Goal: Obtain resource: Download file/media

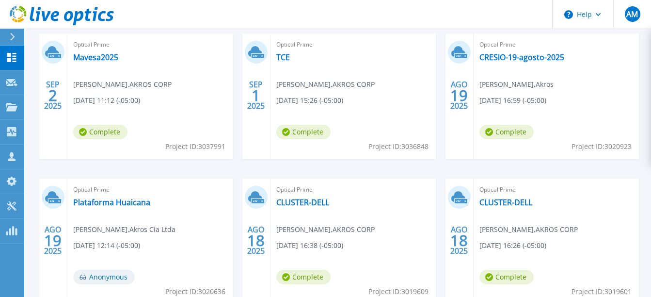
scroll to position [194, 0]
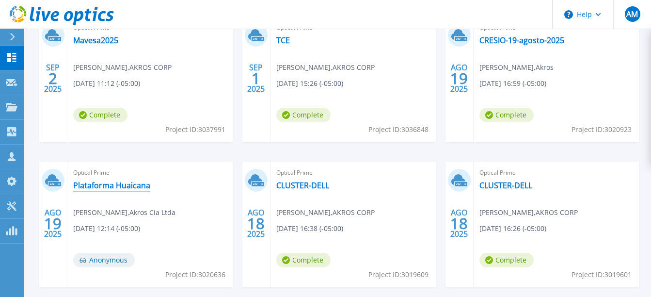
click at [107, 186] on link "Plataforma Huaicana" at bounding box center [111, 185] width 77 height 10
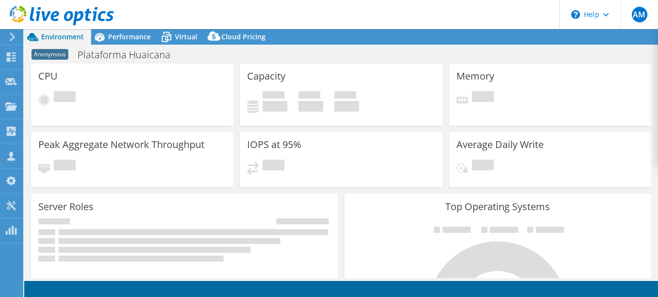
select select "USD"
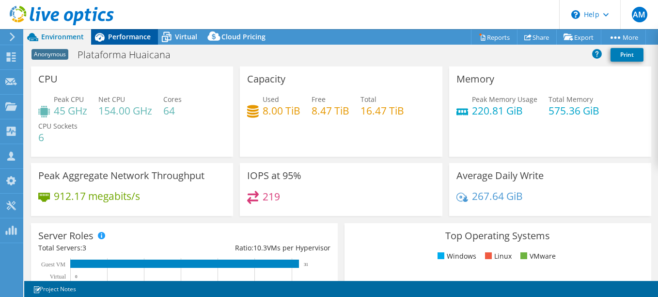
click at [121, 36] on span "Performance" at bounding box center [129, 36] width 43 height 9
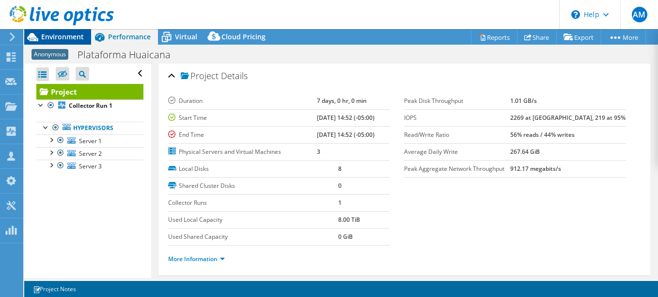
click at [65, 35] on span "Environment" at bounding box center [62, 36] width 43 height 9
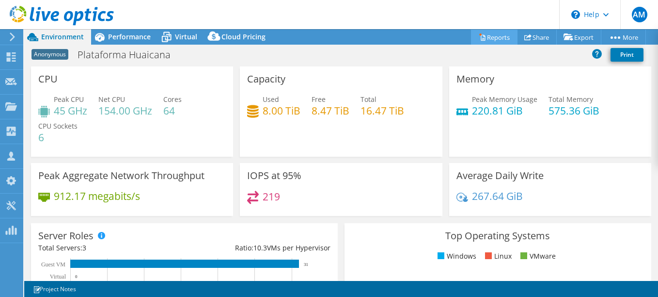
click at [491, 37] on link "Reports" at bounding box center [494, 37] width 47 height 15
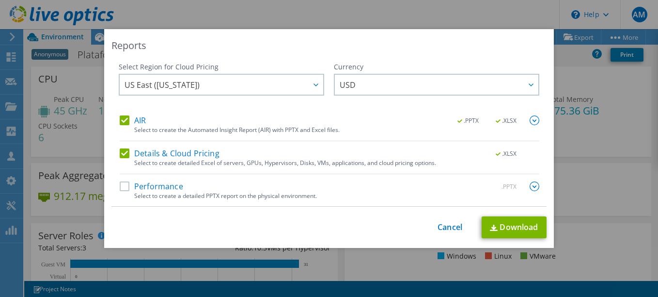
click at [123, 118] on label "AIR" at bounding box center [133, 120] width 26 height 10
click at [0, 0] on input "AIR" at bounding box center [0, 0] width 0 height 0
click at [120, 150] on label "Details & Cloud Pricing" at bounding box center [170, 153] width 100 height 10
click at [0, 0] on input "Details & Cloud Pricing" at bounding box center [0, 0] width 0 height 0
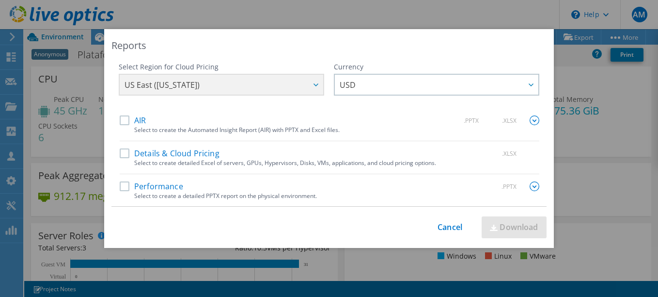
click at [123, 188] on label "Performance" at bounding box center [152, 186] width 64 height 10
click at [0, 0] on input "Performance" at bounding box center [0, 0] width 0 height 0
click at [530, 184] on img at bounding box center [535, 186] width 10 height 10
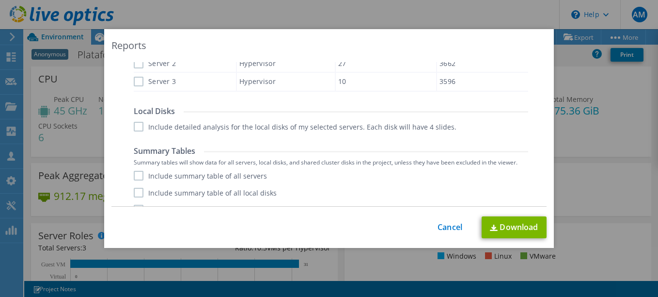
scroll to position [403, 0]
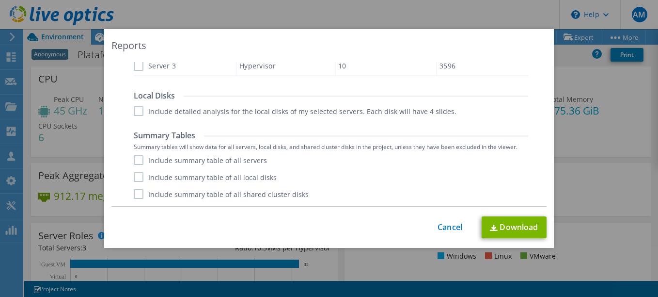
click at [443, 233] on div "This process may take a while, please wait... Cancel Download" at bounding box center [329, 227] width 435 height 22
click at [442, 225] on link "Cancel" at bounding box center [450, 227] width 25 height 9
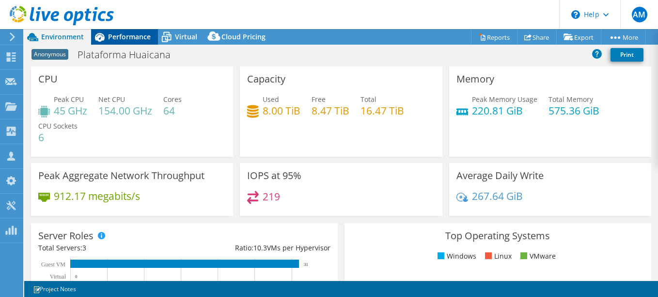
click at [122, 36] on span "Performance" at bounding box center [129, 36] width 43 height 9
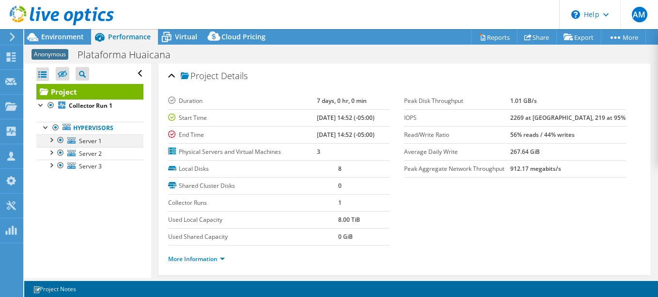
click at [50, 140] on div at bounding box center [51, 139] width 10 height 10
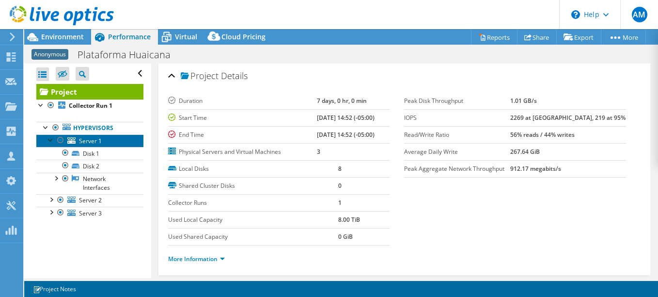
click at [93, 140] on span "Server 1" at bounding box center [90, 141] width 23 height 8
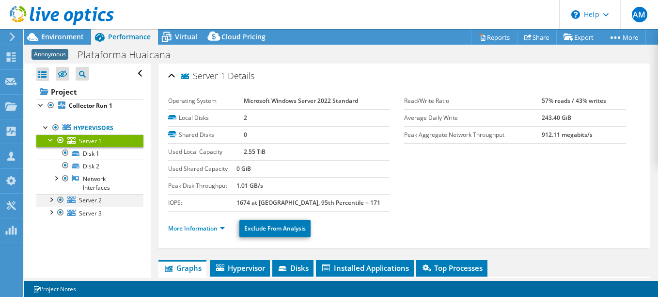
click at [53, 199] on div at bounding box center [51, 199] width 10 height 10
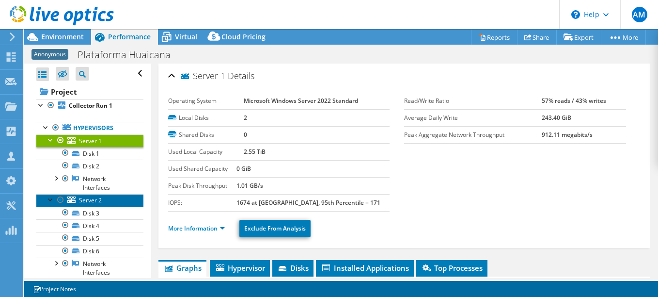
click at [89, 200] on span "Server 2" at bounding box center [90, 200] width 23 height 8
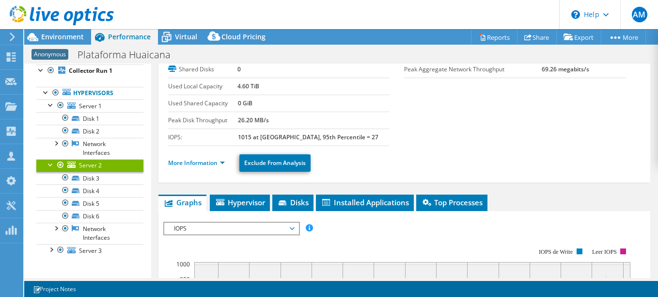
scroll to position [145, 0]
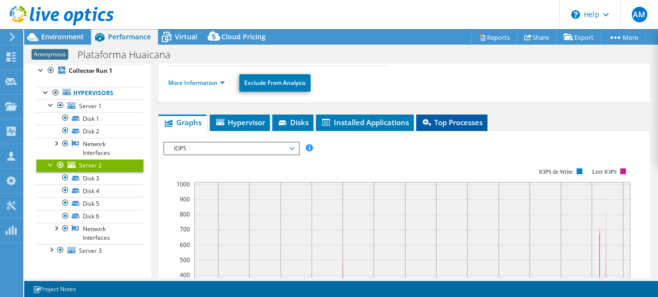
click at [460, 122] on span "Top Processes" at bounding box center [452, 122] width 62 height 10
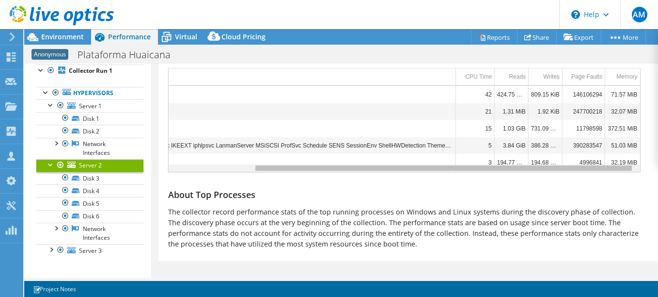
scroll to position [0, 0]
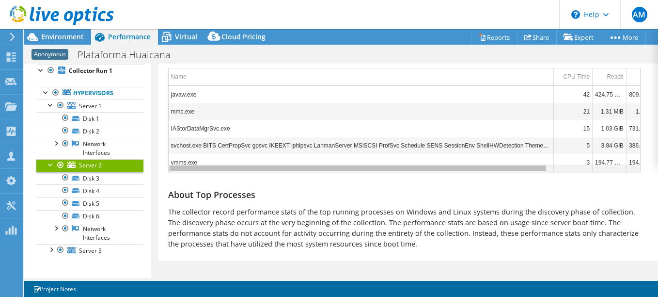
drag, startPoint x: 497, startPoint y: 170, endPoint x: 385, endPoint y: 175, distance: 113.1
click at [385, 175] on body "AM Channel Partner [PERSON_NAME] [PERSON_NAME][EMAIL_ADDRESS][PERSON_NAME][DOMA…" at bounding box center [329, 148] width 658 height 297
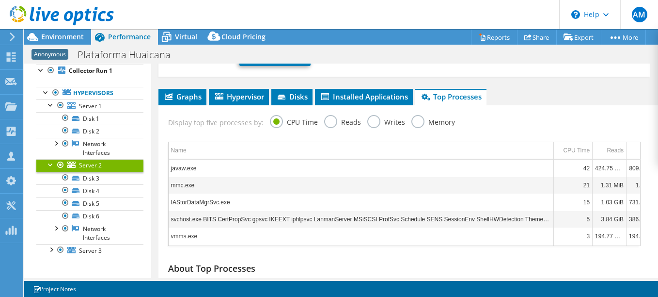
scroll to position [148, 0]
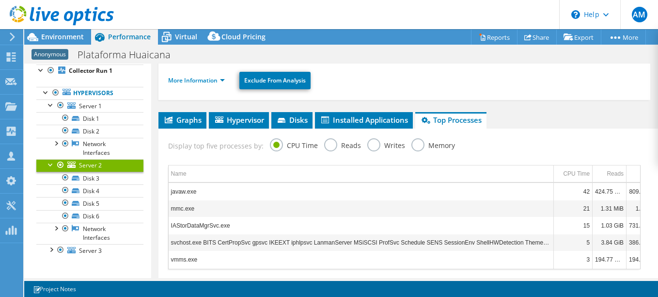
click at [331, 145] on label "Reads" at bounding box center [342, 144] width 37 height 12
click at [0, 0] on input "Reads" at bounding box center [0, 0] width 0 height 0
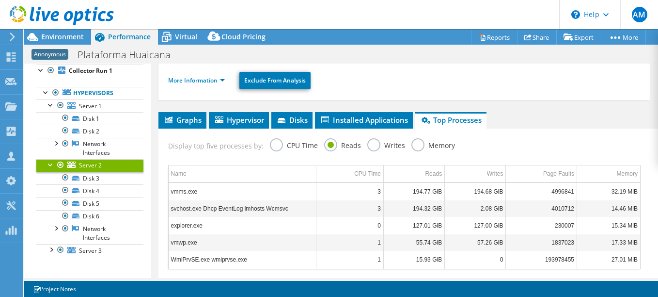
click at [370, 140] on label "Writes" at bounding box center [387, 144] width 38 height 12
click at [0, 0] on input "Writes" at bounding box center [0, 0] width 0 height 0
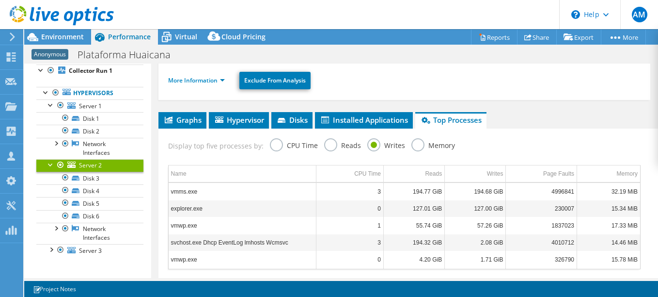
click at [416, 142] on label "Memory" at bounding box center [434, 144] width 44 height 12
click at [0, 0] on input "Memory" at bounding box center [0, 0] width 0 height 0
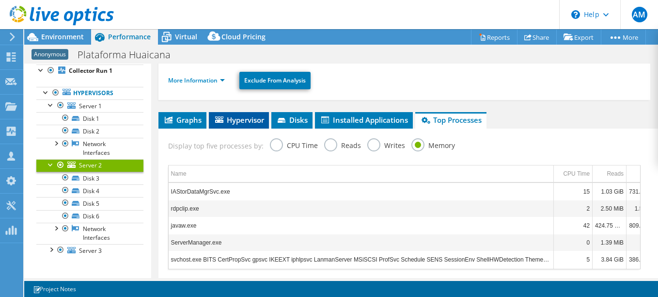
click at [241, 123] on span "Hypervisor" at bounding box center [239, 120] width 50 height 10
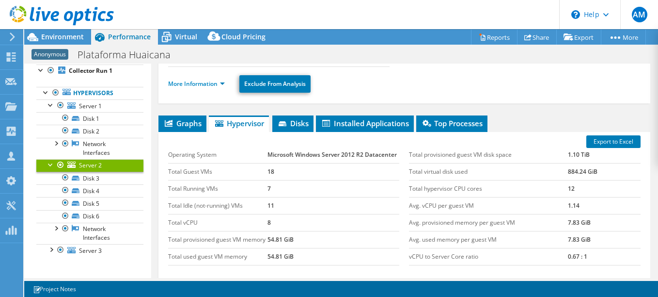
scroll to position [96, 0]
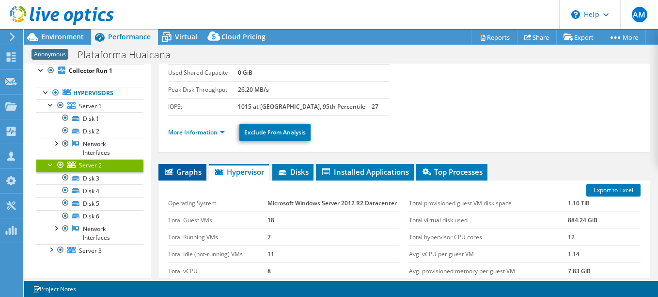
click at [190, 176] on span "Graphs" at bounding box center [182, 172] width 38 height 10
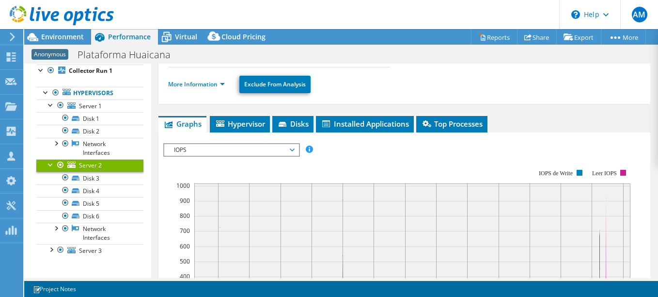
scroll to position [124, 0]
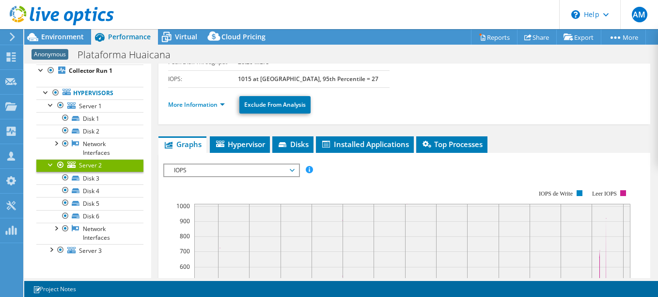
click at [290, 172] on span "IOPS" at bounding box center [231, 170] width 125 height 12
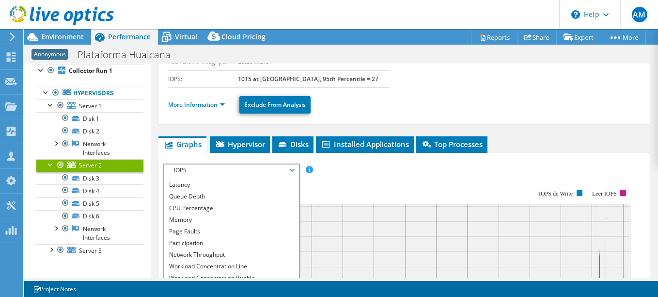
scroll to position [35, 0]
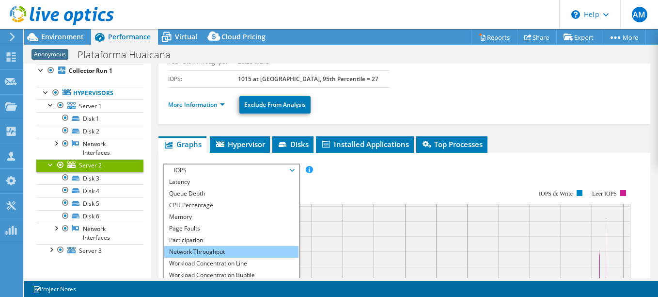
click at [222, 253] on li "Network Throughput" at bounding box center [231, 252] width 134 height 12
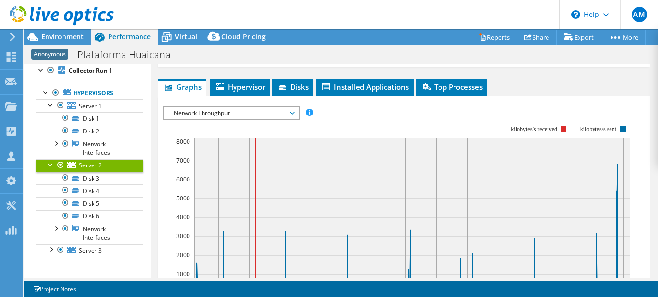
scroll to position [172, 0]
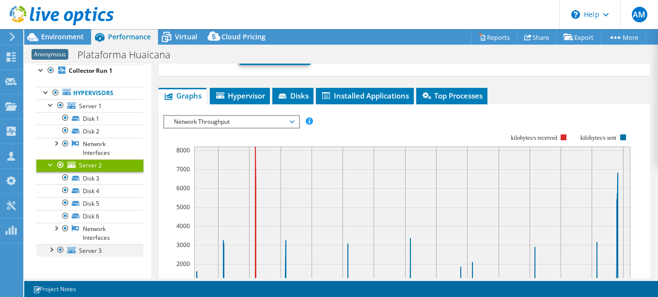
click at [52, 249] on div at bounding box center [51, 249] width 10 height 10
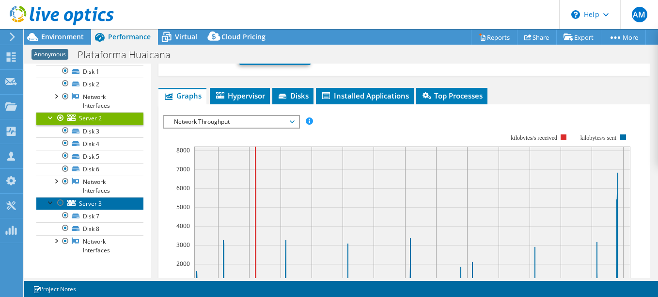
click at [91, 205] on span "Server 3" at bounding box center [90, 203] width 23 height 8
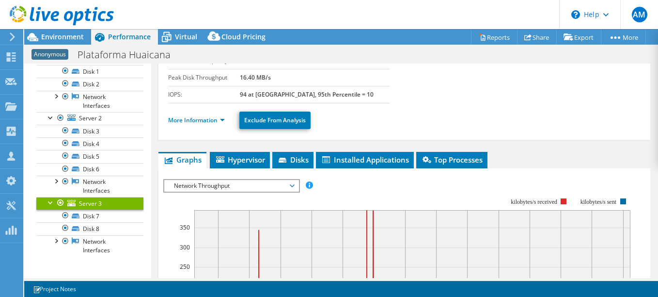
scroll to position [116, 0]
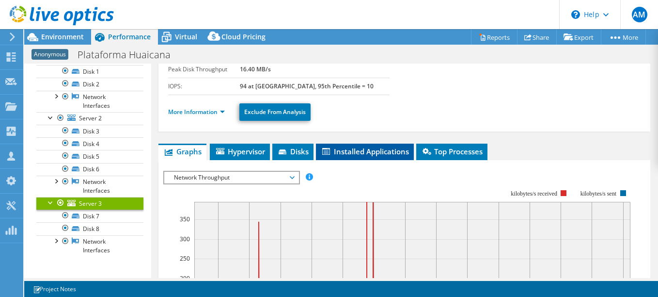
click at [362, 151] on span "Installed Applications" at bounding box center [365, 151] width 88 height 10
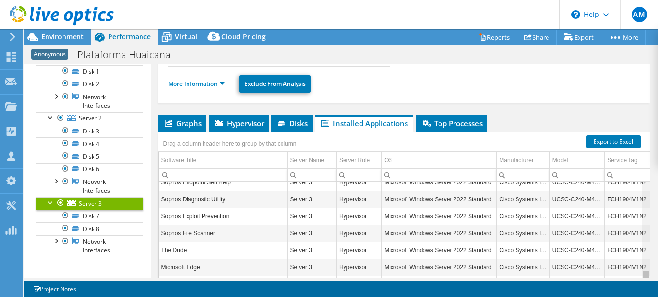
scroll to position [223, 0]
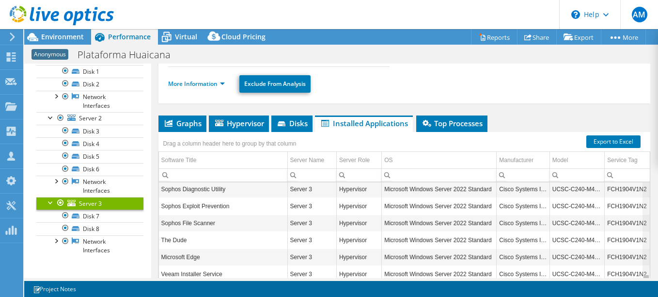
drag, startPoint x: 642, startPoint y: 241, endPoint x: 636, endPoint y: 289, distance: 48.4
click at [636, 289] on body "AM Channel Partner [PERSON_NAME] [PERSON_NAME][EMAIL_ADDRESS][PERSON_NAME][DOMA…" at bounding box center [329, 148] width 658 height 297
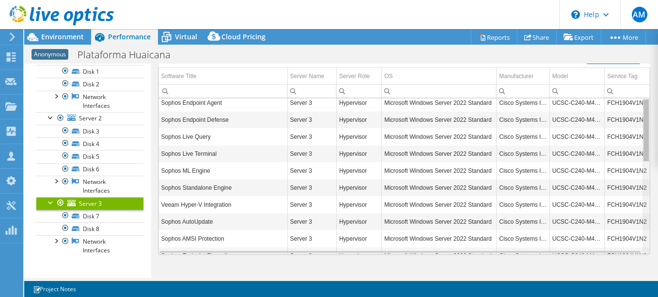
scroll to position [0, 0]
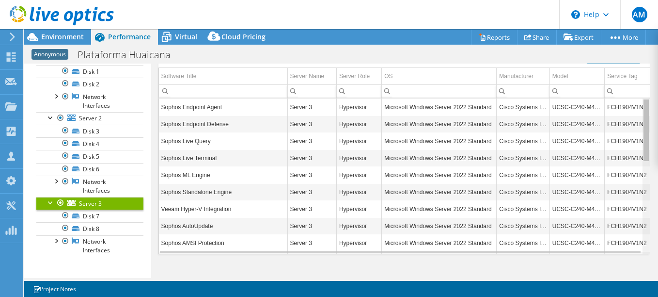
drag, startPoint x: 642, startPoint y: 214, endPoint x: 643, endPoint y: 110, distance: 104.3
click at [643, 110] on body "AM Channel Partner [PERSON_NAME] [PERSON_NAME][EMAIL_ADDRESS][PERSON_NAME][DOMA…" at bounding box center [329, 148] width 658 height 297
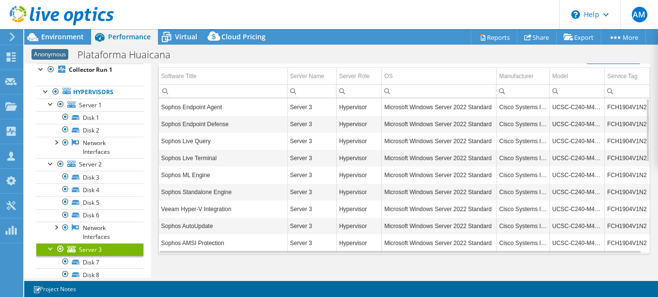
scroll to position [35, 0]
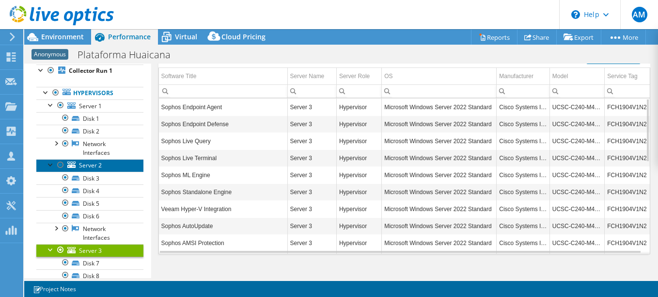
click at [99, 166] on span "Server 2" at bounding box center [90, 165] width 23 height 8
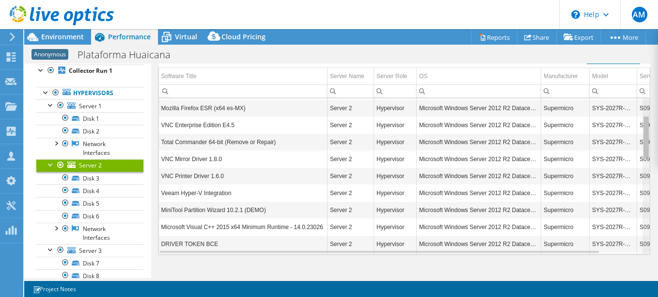
scroll to position [0, 0]
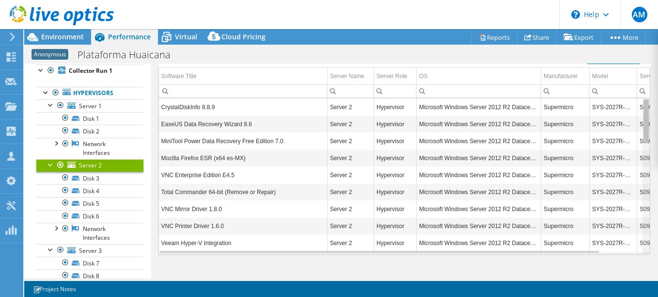
drag, startPoint x: 640, startPoint y: 124, endPoint x: 633, endPoint y: 143, distance: 19.8
click at [633, 143] on body "AM Channel Partner [PERSON_NAME] [PERSON_NAME][EMAIL_ADDRESS][PERSON_NAME][DOMA…" at bounding box center [329, 148] width 658 height 297
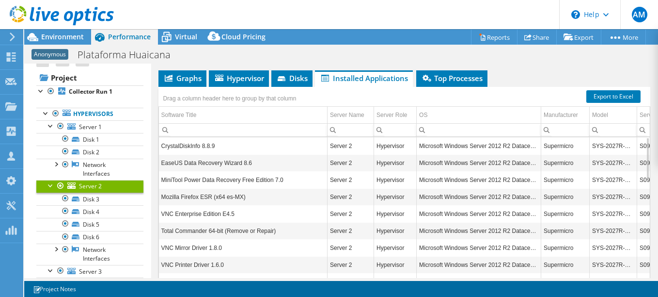
scroll to position [13, 0]
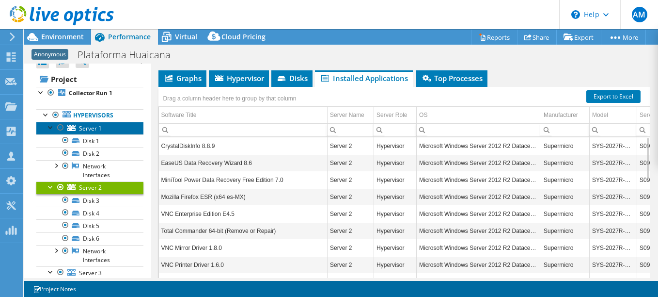
click at [89, 130] on span "Server 1" at bounding box center [90, 128] width 23 height 8
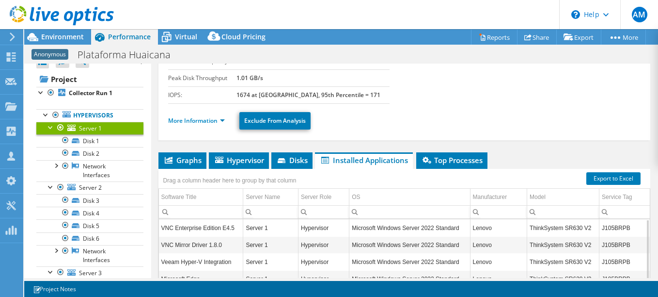
scroll to position [96, 0]
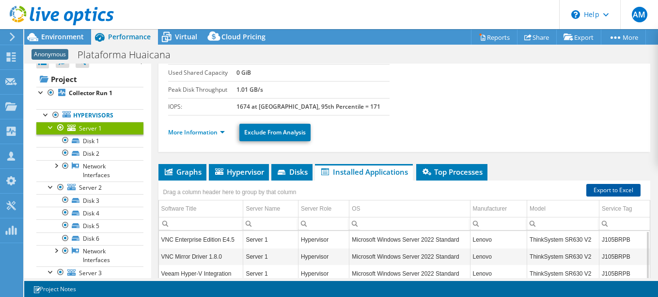
click at [599, 189] on link "Export to Excel" at bounding box center [614, 190] width 54 height 13
